Goal: Find specific page/section: Locate a particular part of the current website

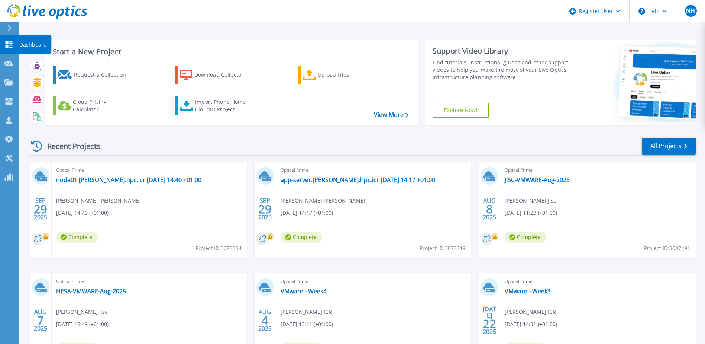
click at [19, 42] on div "Dashboard" at bounding box center [34, 44] width 33 height 19
click at [75, 51] on h3 "Start a New Project" at bounding box center [230, 52] width 355 height 8
click at [22, 83] on p "Projects" at bounding box center [29, 82] width 20 height 19
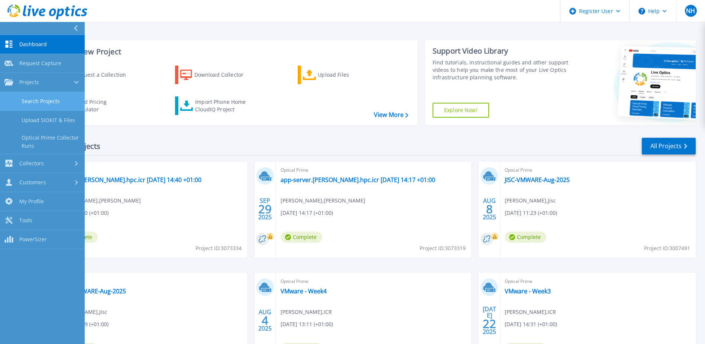
click at [61, 98] on link "Search Projects" at bounding box center [42, 101] width 85 height 19
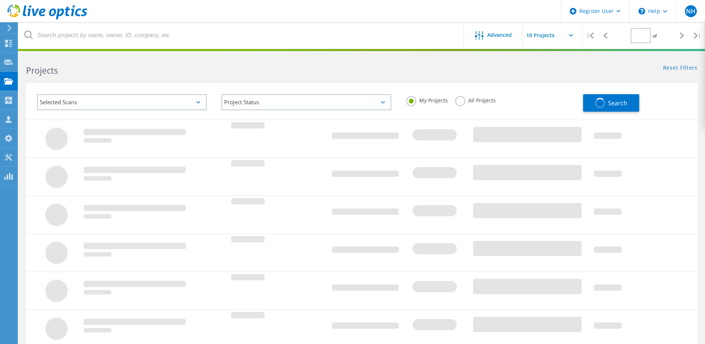
type input "1"
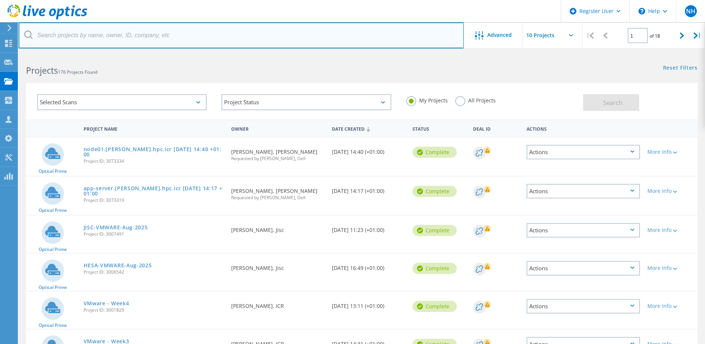
click at [114, 33] on input "text" at bounding box center [241, 35] width 445 height 26
paste input "3021503"
type input "3021503"
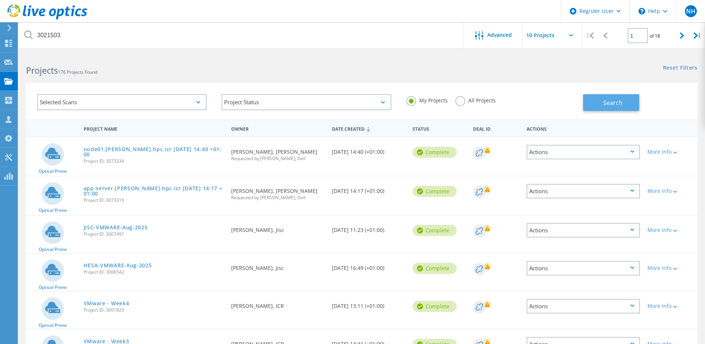
click at [607, 103] on span "Search" at bounding box center [613, 103] width 19 height 8
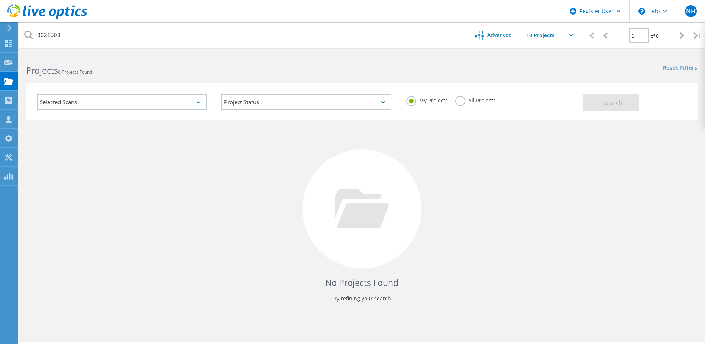
click at [457, 101] on label "All Projects" at bounding box center [476, 99] width 41 height 7
click at [0, 0] on input "All Projects" at bounding box center [0, 0] width 0 height 0
click at [608, 106] on span "Search" at bounding box center [613, 103] width 19 height 8
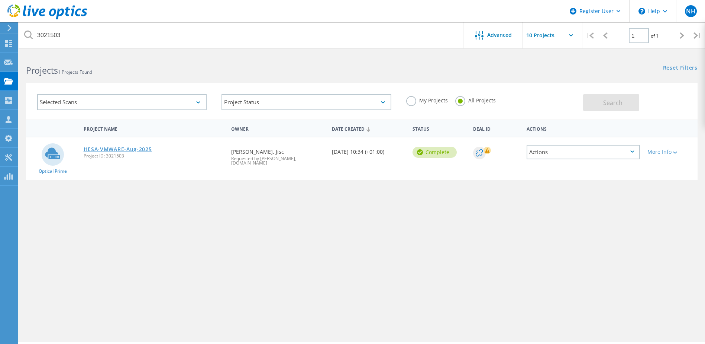
click at [129, 147] on link "HESA-VMWARE-Aug-2025" at bounding box center [118, 149] width 68 height 5
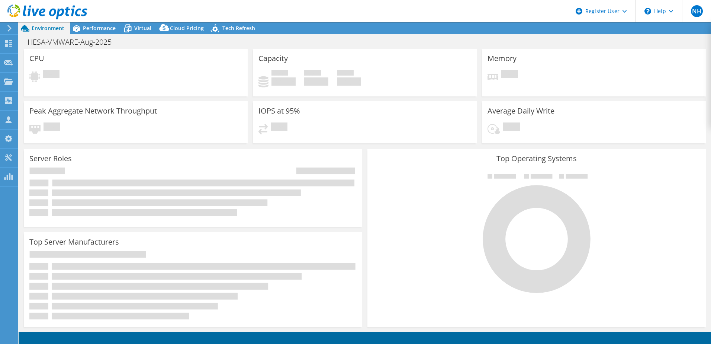
select select "USD"
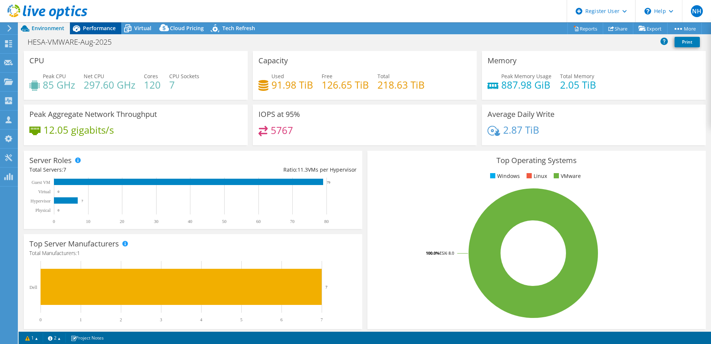
click at [91, 28] on span "Performance" at bounding box center [99, 28] width 33 height 7
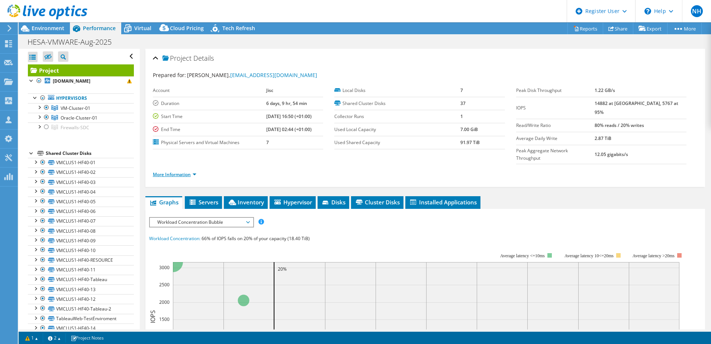
click at [195, 171] on link "More Information" at bounding box center [175, 174] width 44 height 6
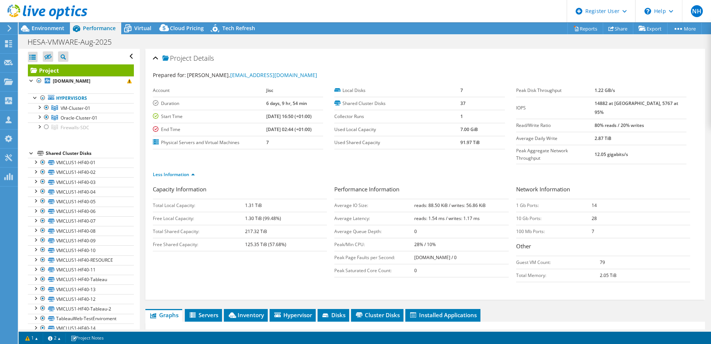
drag, startPoint x: 479, startPoint y: 143, endPoint x: 451, endPoint y: 142, distance: 27.5
click at [451, 142] on tr "Used Shared Capacity 91.97 TiB" at bounding box center [419, 142] width 170 height 13
drag, startPoint x: 451, startPoint y: 142, endPoint x: 460, endPoint y: 141, distance: 9.0
copy tr "91.97 TiB"
click at [25, 84] on div "Projects" at bounding box center [35, 82] width 36 height 19
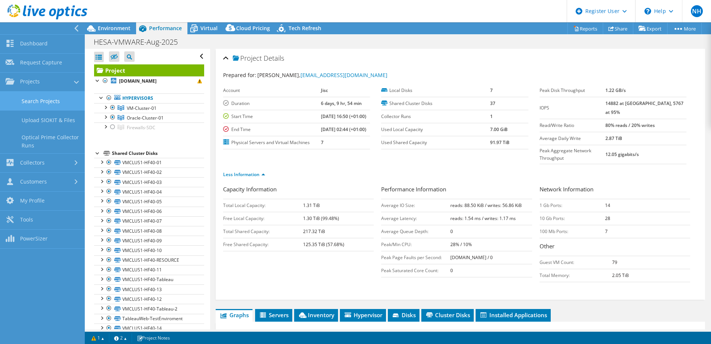
click at [31, 98] on link "Search Projects" at bounding box center [42, 100] width 85 height 19
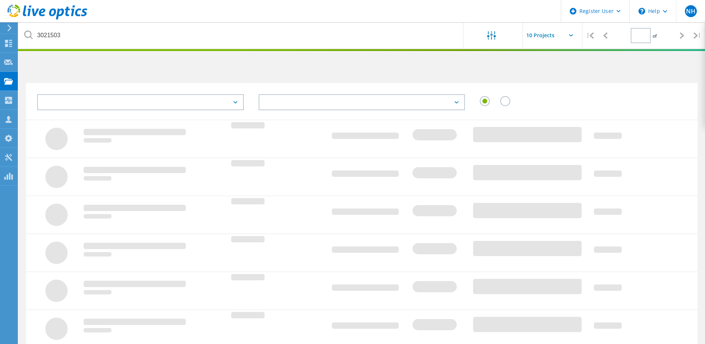
type input "1"
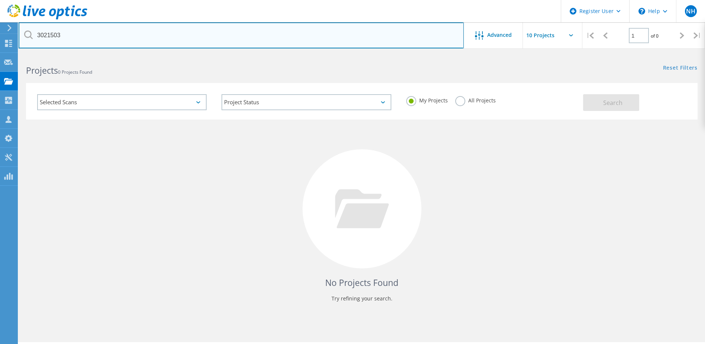
drag, startPoint x: 35, startPoint y: 35, endPoint x: 29, endPoint y: 34, distance: 6.3
click at [29, 34] on div "3021503" at bounding box center [241, 35] width 445 height 26
paste input "0"
type input "3021500"
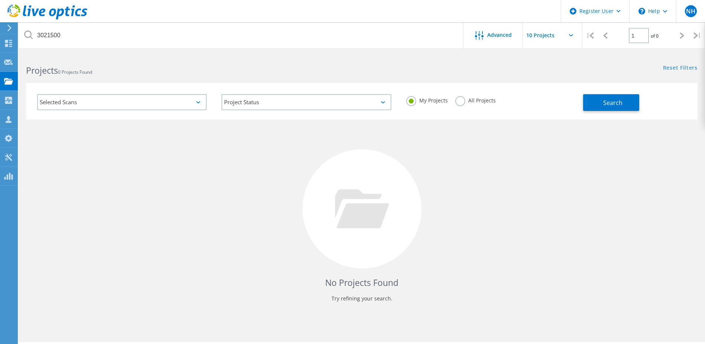
click at [462, 103] on label "All Projects" at bounding box center [476, 99] width 41 height 7
click at [0, 0] on input "All Projects" at bounding box center [0, 0] width 0 height 0
click at [602, 106] on button "Search" at bounding box center [611, 102] width 56 height 17
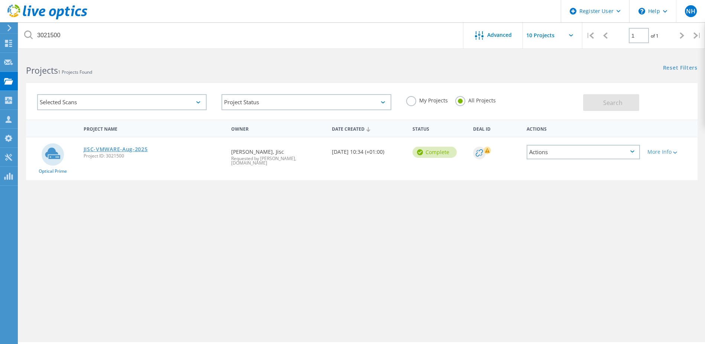
click at [134, 148] on link "JISC-VMWARE-Aug-2025" at bounding box center [116, 149] width 64 height 5
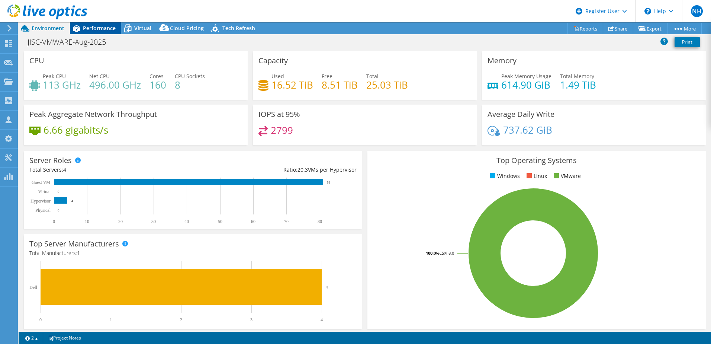
click at [102, 32] on div "Performance" at bounding box center [95, 28] width 51 height 12
